Goal: Transaction & Acquisition: Book appointment/travel/reservation

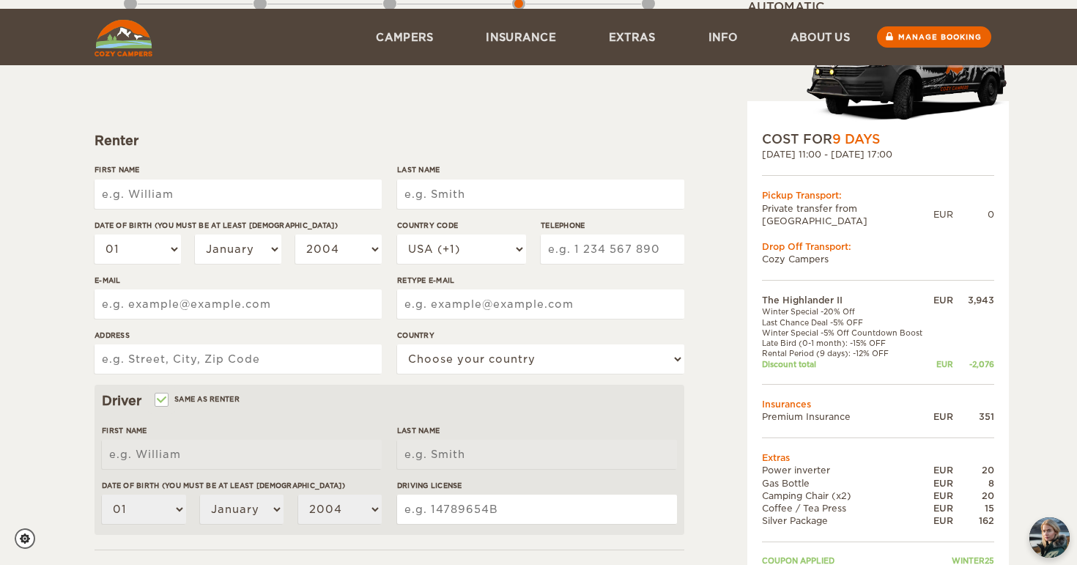
scroll to position [162, 0]
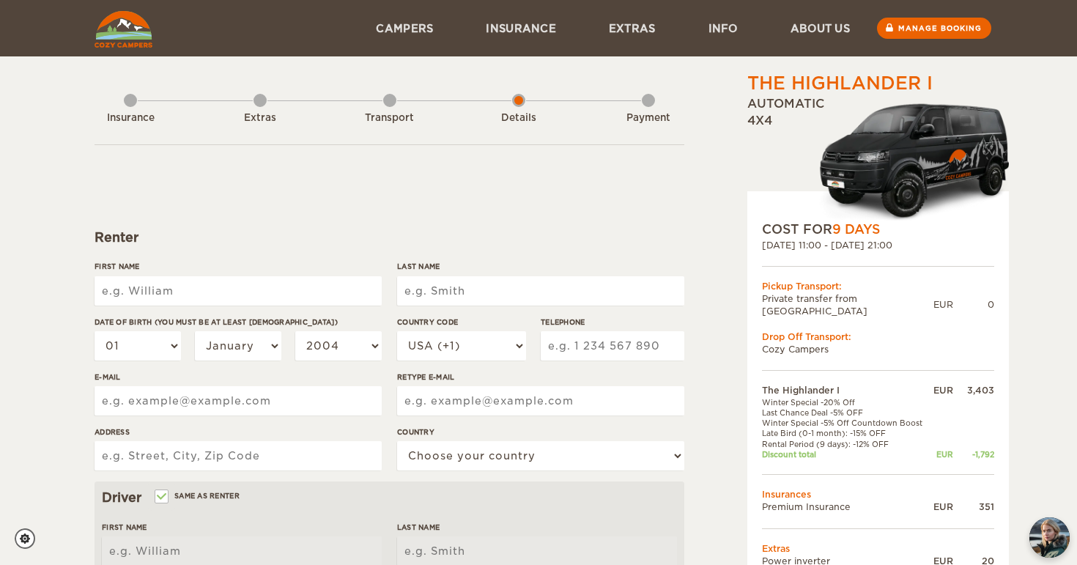
click at [131, 31] on img at bounding box center [124, 29] width 58 height 37
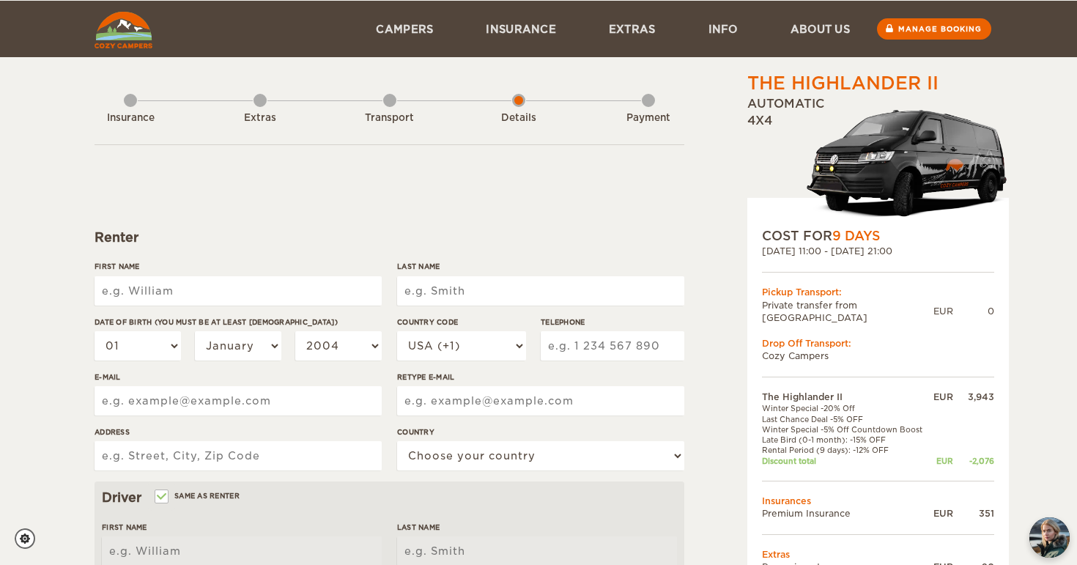
scroll to position [388, 0]
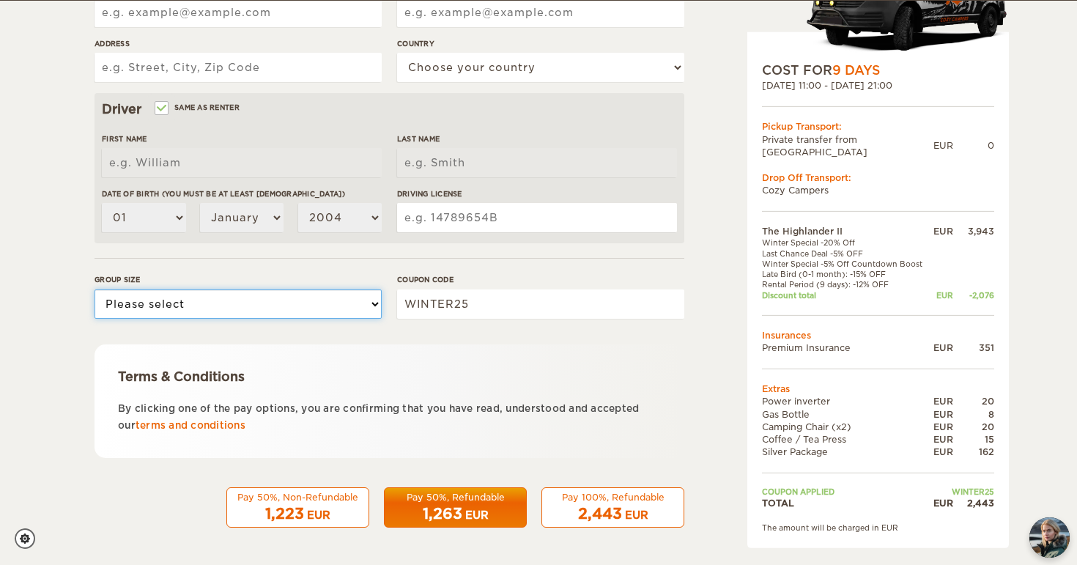
click at [362, 303] on select "Please select 1 2" at bounding box center [238, 303] width 287 height 29
select select "2"
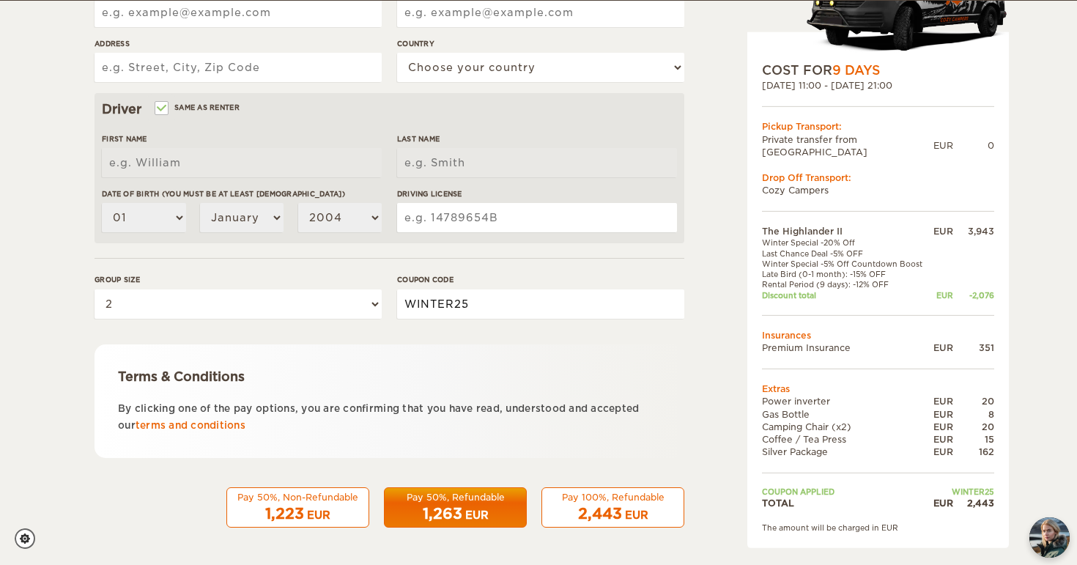
click at [566, 303] on input "WINTER25" at bounding box center [540, 303] width 287 height 29
click at [56, 265] on div "The Highlander II Expand Collapse Total 2,443 EUR Automatic 4x4 COST FOR 9 Days…" at bounding box center [538, 88] width 1077 height 952
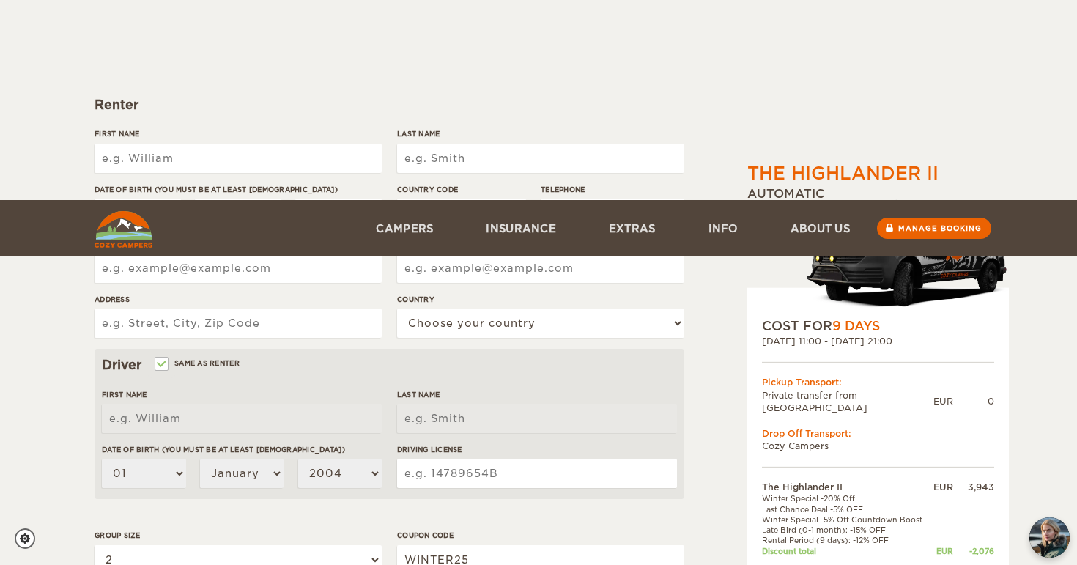
scroll to position [0, 0]
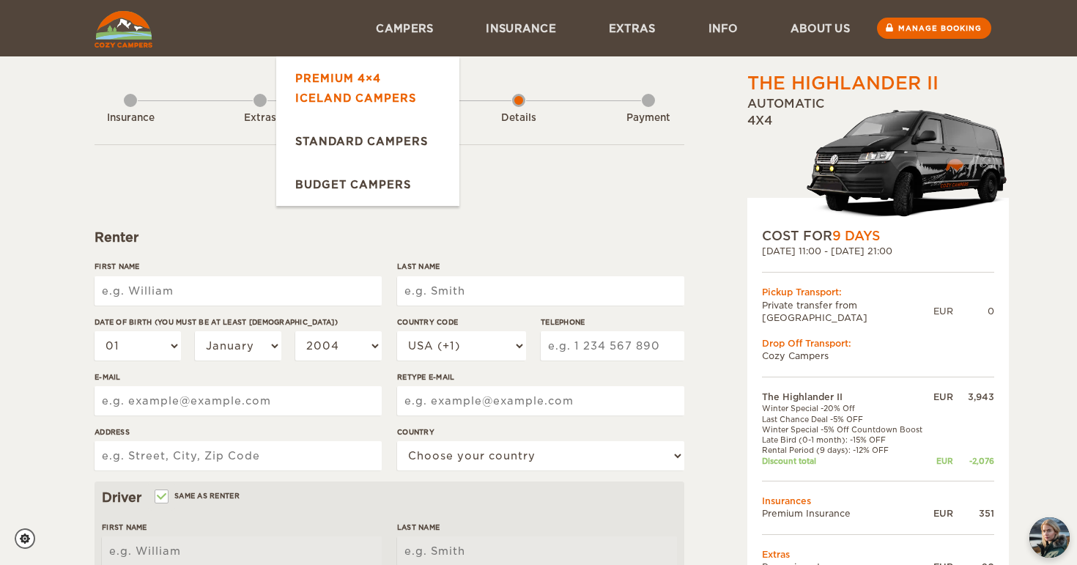
click at [386, 97] on link "Premium 4×4 Iceland Campers" at bounding box center [367, 87] width 183 height 63
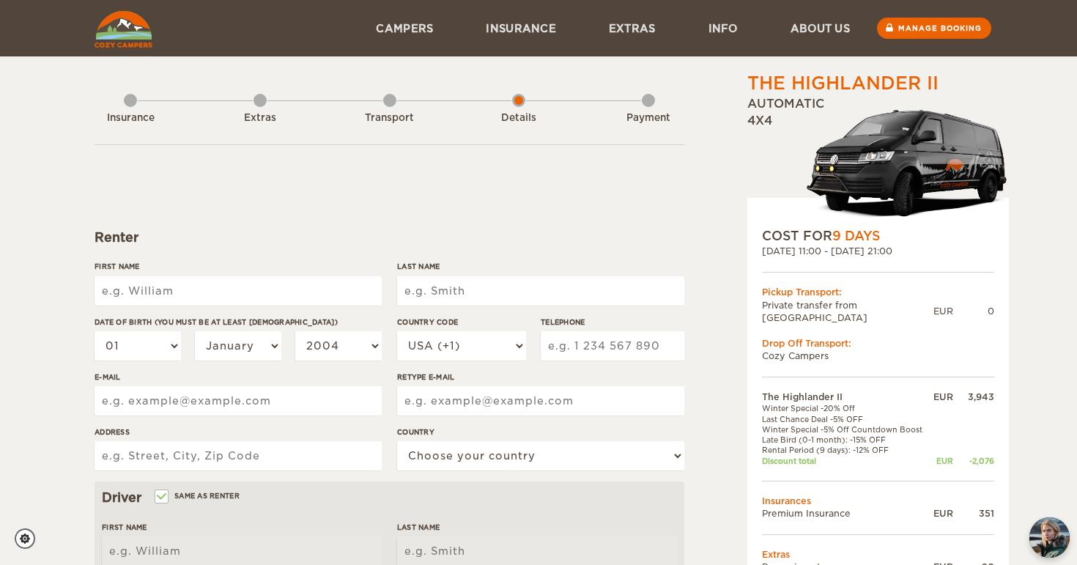
click at [122, 42] on img at bounding box center [124, 29] width 58 height 37
